Goal: Book appointment/travel/reservation

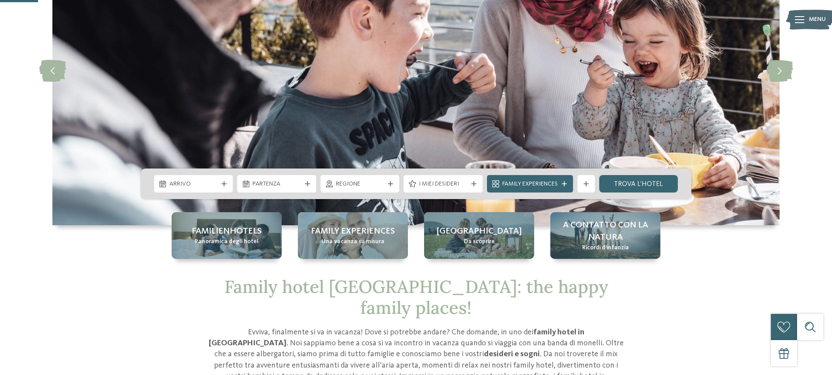
scroll to position [175, 0]
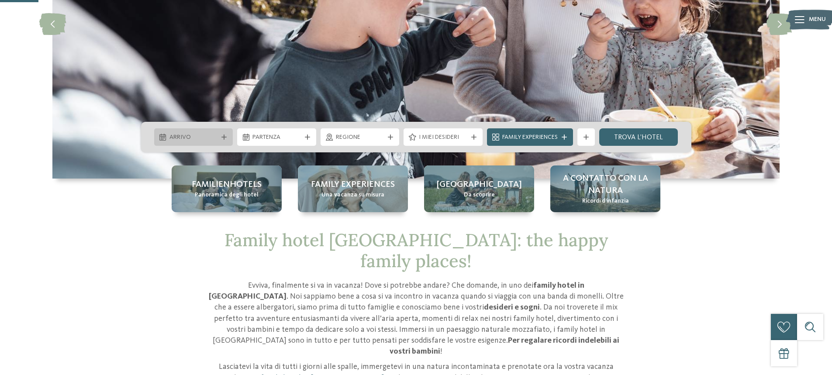
click at [207, 138] on span "Arrivo" at bounding box center [193, 137] width 48 height 9
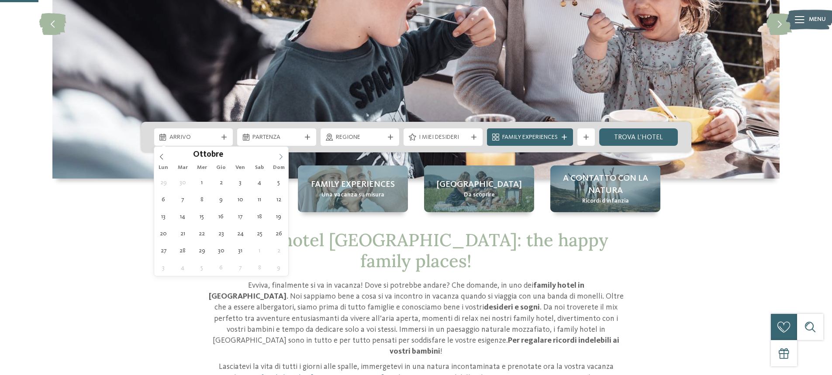
click at [280, 158] on icon at bounding box center [281, 157] width 6 height 6
click at [280, 158] on icon at bounding box center [280, 157] width 3 height 6
type input "****"
click at [280, 158] on icon at bounding box center [280, 157] width 3 height 6
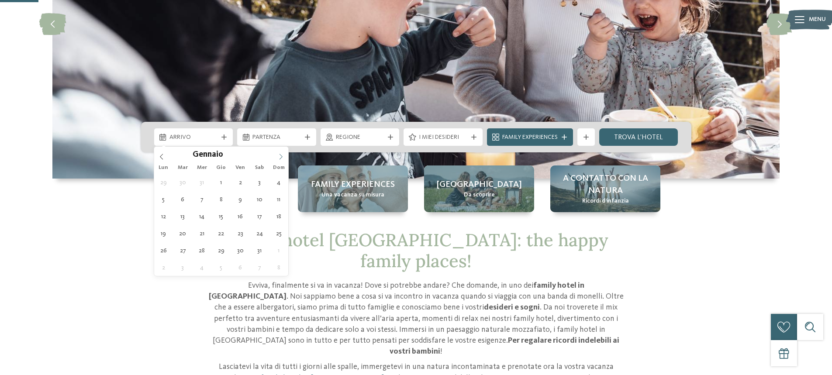
click at [280, 158] on icon at bounding box center [280, 157] width 3 height 6
type div "[DATE]"
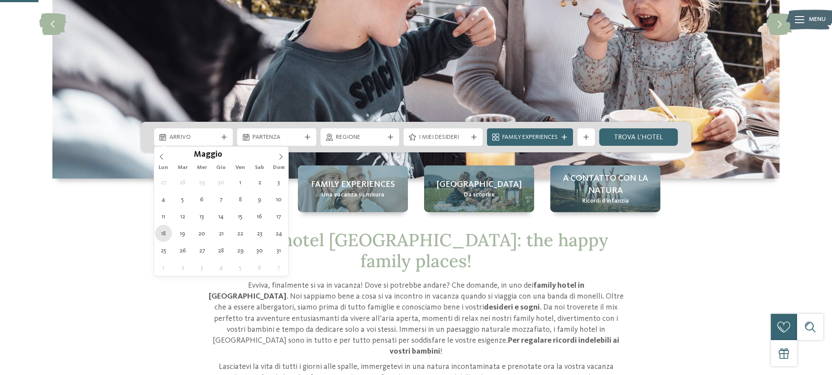
type input "****"
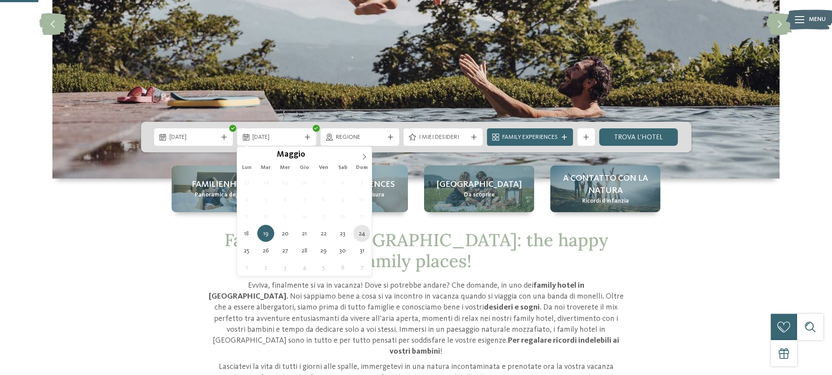
type div "[DATE]"
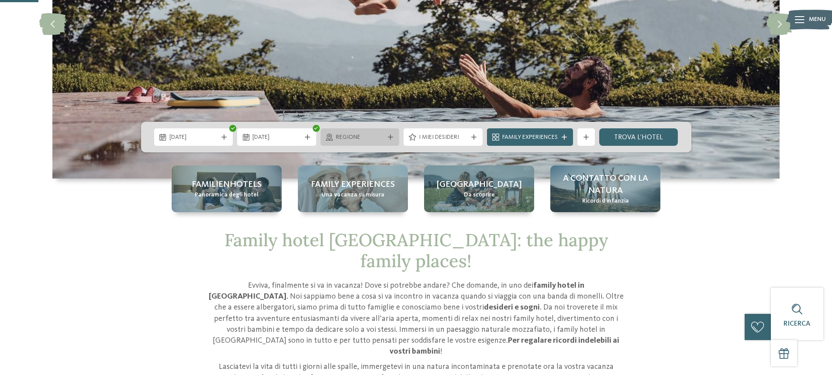
click at [382, 141] on span "Regione" at bounding box center [360, 137] width 48 height 9
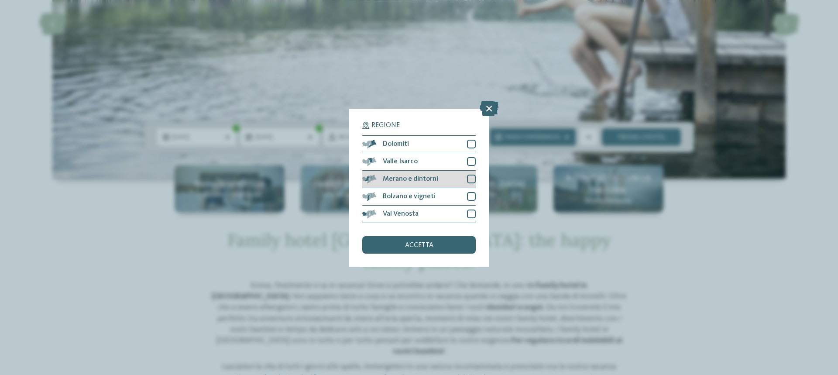
click at [413, 182] on span "Merano e dintorni" at bounding box center [410, 179] width 55 height 7
click at [407, 196] on span "Bolzano e vigneti" at bounding box center [409, 196] width 53 height 7
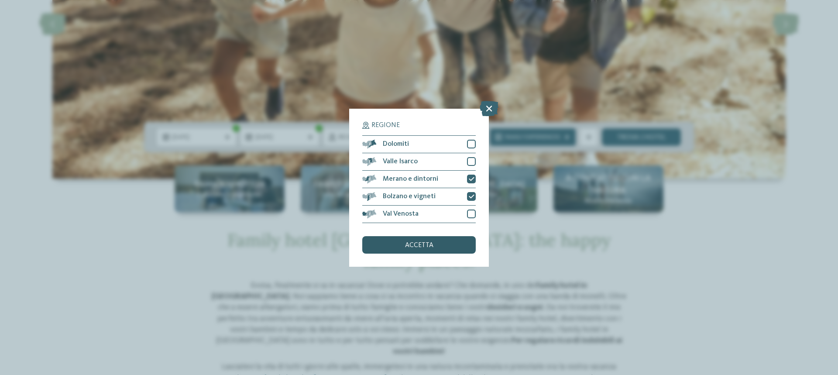
click at [400, 244] on div "accetta" at bounding box center [419, 244] width 114 height 17
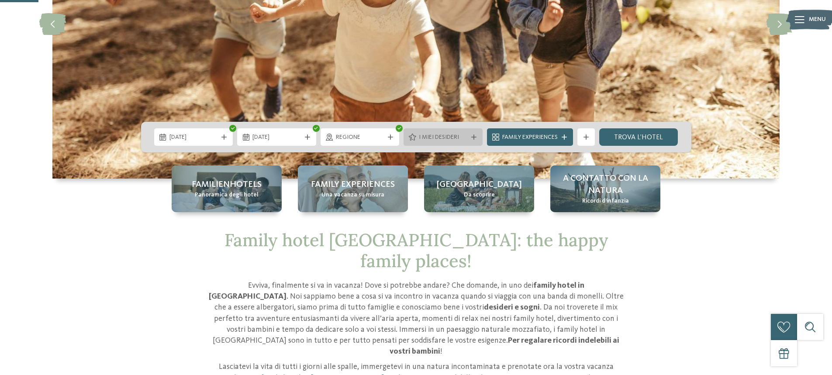
click at [463, 138] on span "I miei desideri" at bounding box center [443, 137] width 48 height 9
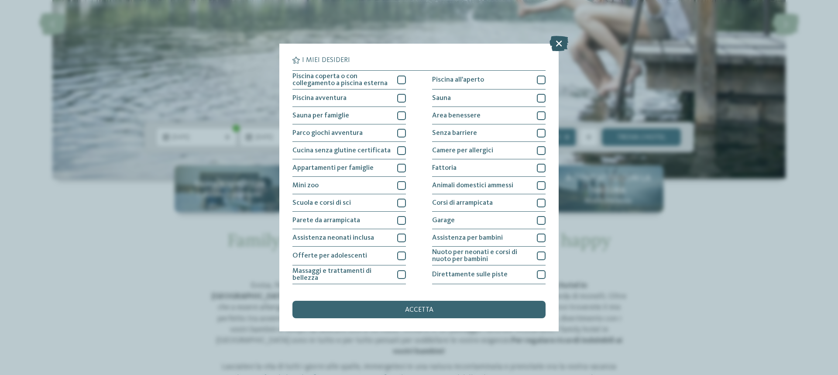
click at [562, 39] on icon at bounding box center [559, 43] width 19 height 15
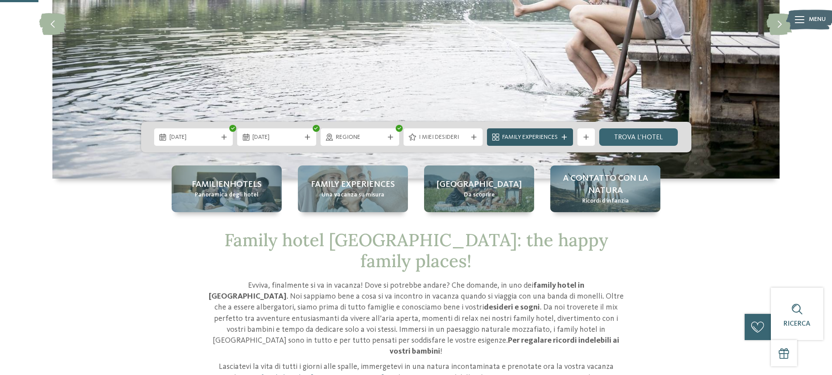
click at [567, 134] on div "Family Experiences" at bounding box center [530, 136] width 86 height 17
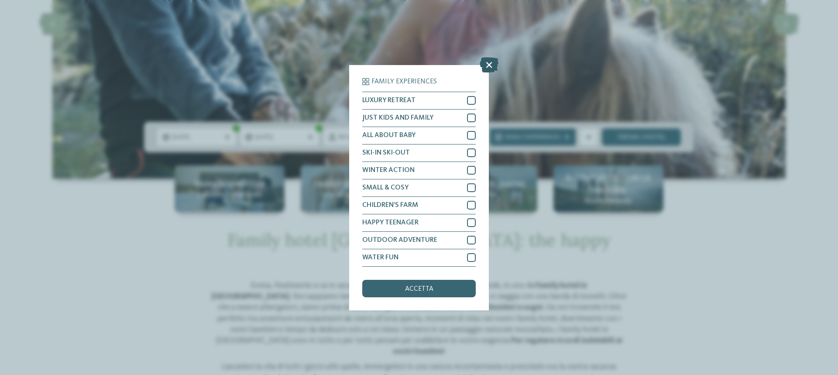
click at [489, 64] on icon at bounding box center [489, 64] width 19 height 15
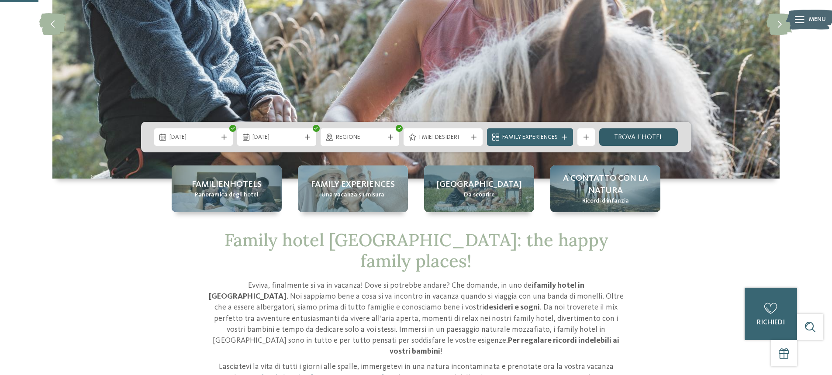
click at [640, 141] on link "trova l’hotel" at bounding box center [638, 136] width 79 height 17
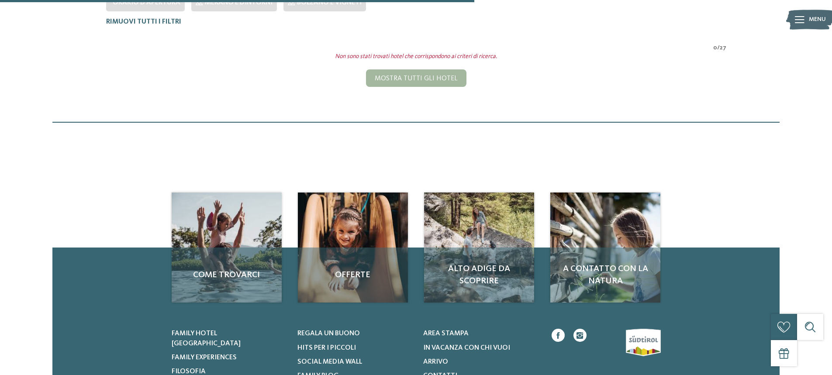
scroll to position [286, 0]
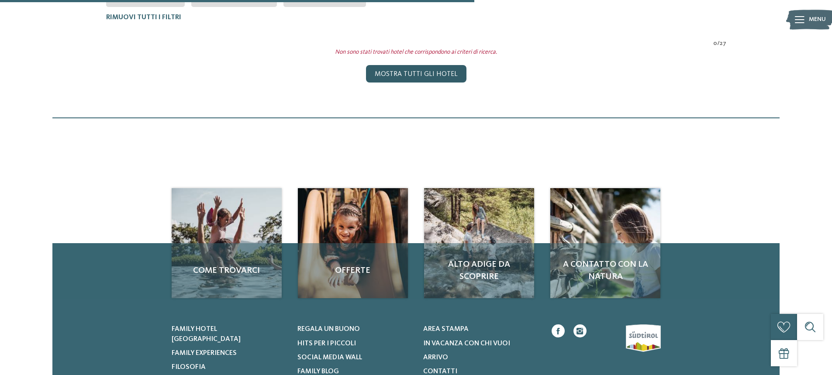
click at [420, 74] on div "Mostra tutti gli hotel" at bounding box center [416, 73] width 100 height 17
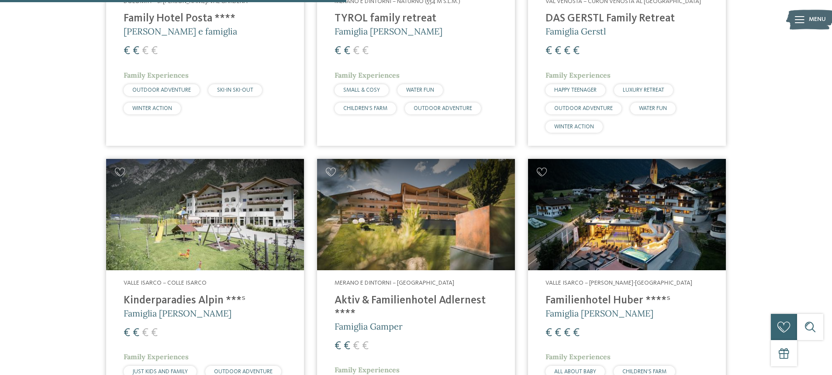
scroll to position [1281, 0]
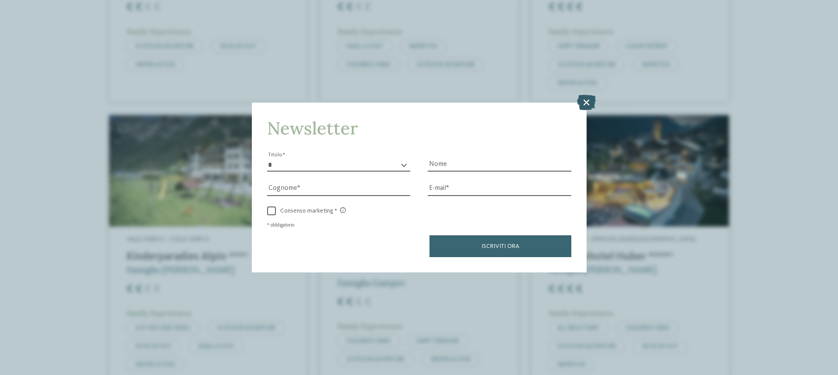
click at [589, 105] on icon at bounding box center [586, 102] width 19 height 15
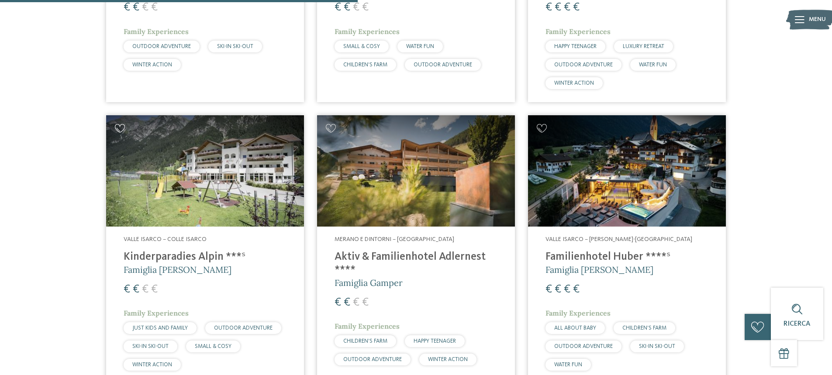
click at [123, 128] on icon at bounding box center [120, 128] width 10 height 9
